Goal: Task Accomplishment & Management: Complete application form

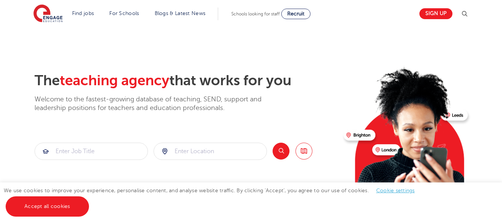
scroll to position [17, 0]
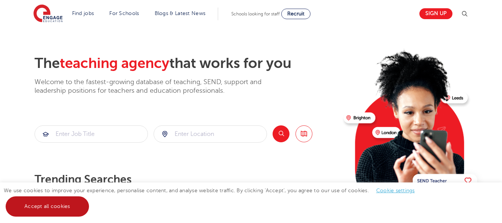
click at [68, 197] on link "Accept all cookies" at bounding box center [47, 207] width 83 height 20
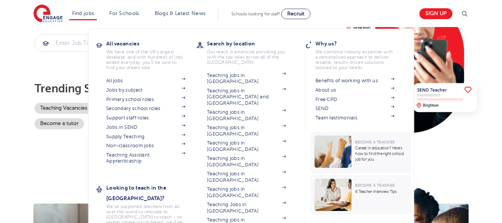
scroll to position [106, 0]
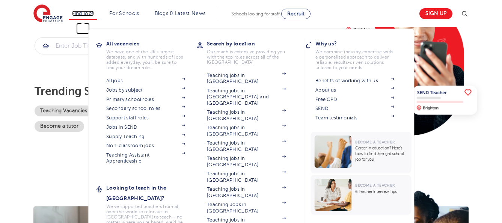
click at [88, 13] on link "Find jobs" at bounding box center [83, 14] width 22 height 6
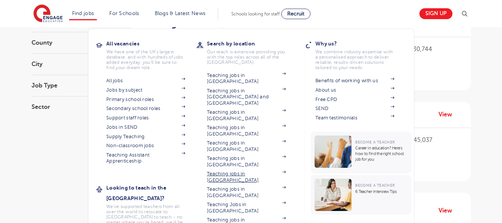
scroll to position [91, 0]
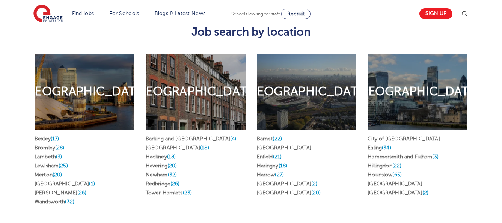
scroll to position [353, 0]
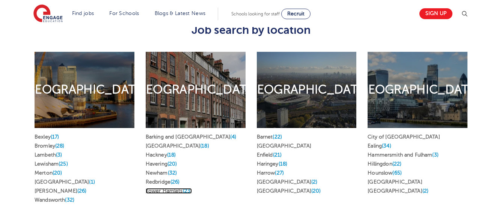
click at [170, 188] on link "Tower Hamlets (23)" at bounding box center [169, 191] width 46 height 6
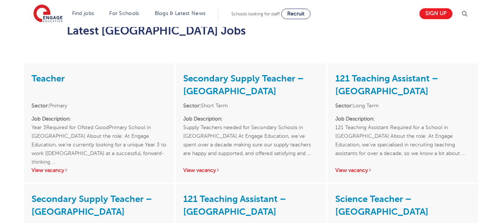
scroll to position [862, 0]
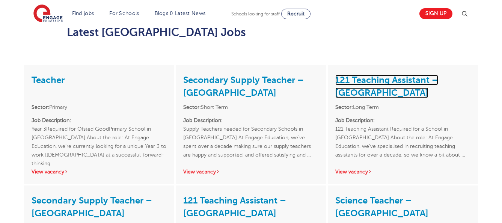
click at [354, 75] on link "121 Teaching Assistant – Tower Hamlets" at bounding box center [387, 86] width 103 height 23
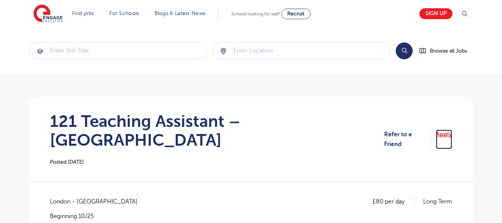
click at [443, 130] on link "Apply" at bounding box center [444, 140] width 16 height 20
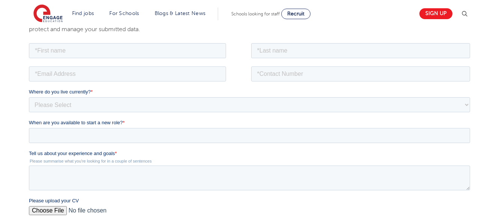
scroll to position [136, 0]
